Goal: Use online tool/utility: Use online tool/utility

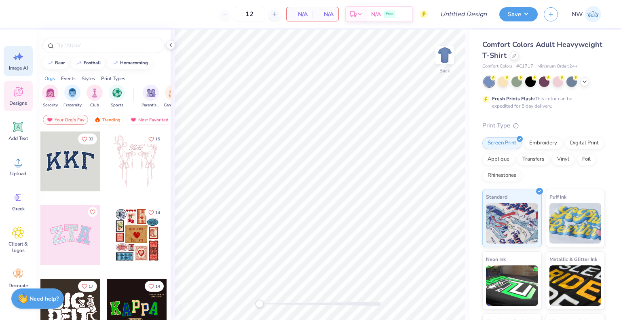
click at [15, 59] on icon at bounding box center [18, 57] width 12 height 12
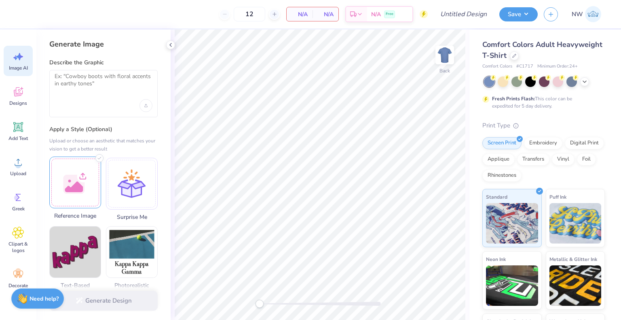
click at [67, 187] on div at bounding box center [75, 183] width 52 height 52
click at [76, 103] on div at bounding box center [104, 105] width 98 height 13
click at [83, 81] on textarea at bounding box center [104, 83] width 98 height 20
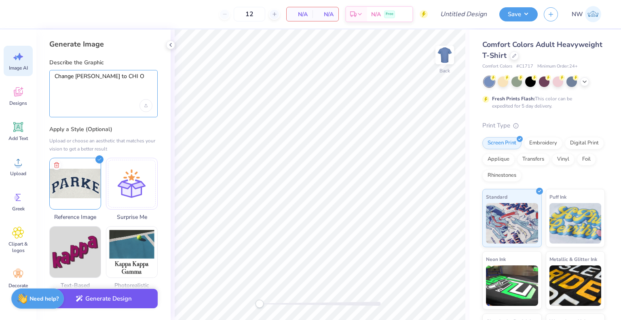
type textarea "Change [PERSON_NAME] to CHI O"
click at [103, 298] on button "Generate Design" at bounding box center [103, 299] width 108 height 20
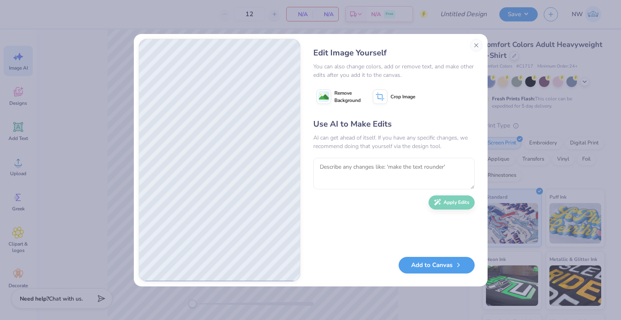
click at [331, 97] on button "Remove Background" at bounding box center [339, 97] width 51 height 20
click at [325, 97] on image at bounding box center [324, 97] width 10 height 10
